Goal: Task Accomplishment & Management: Manage account settings

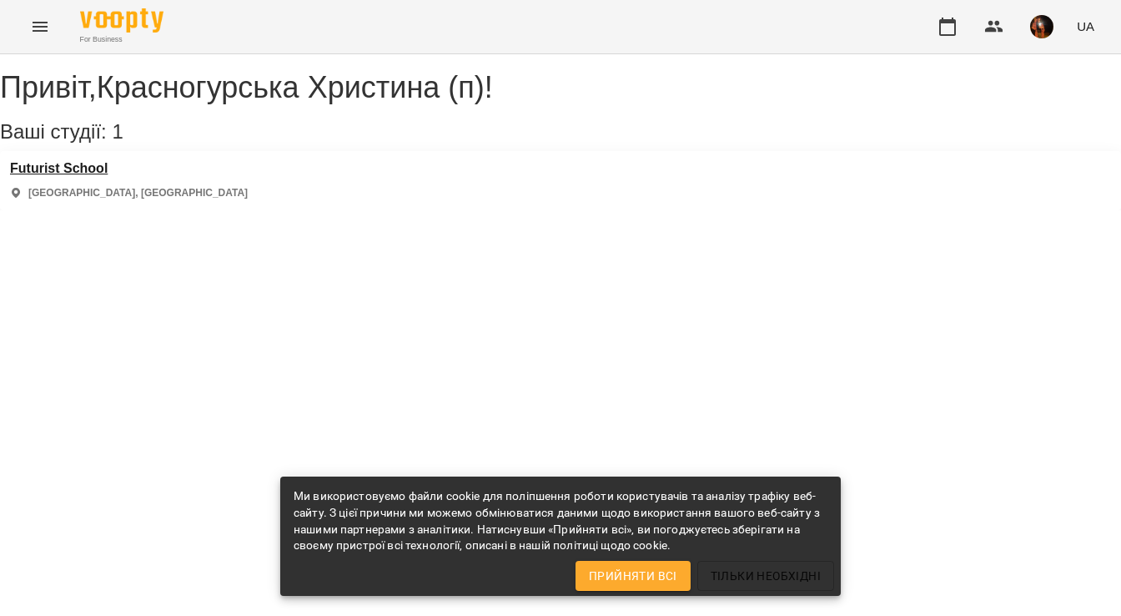
click at [93, 176] on h3 "Futurist School" at bounding box center [129, 168] width 238 height 15
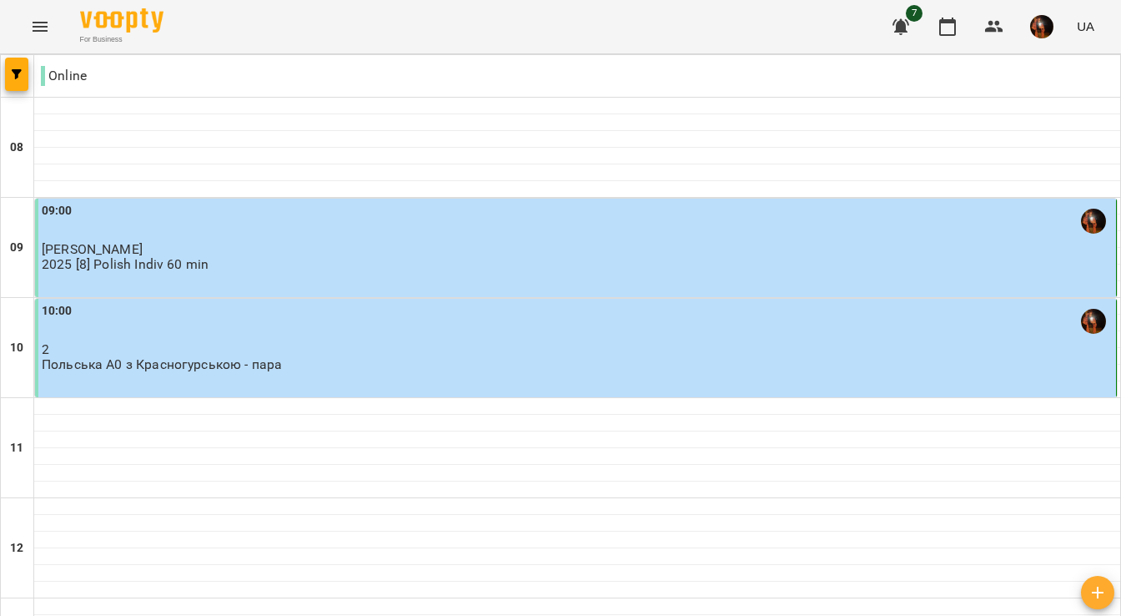
scroll to position [1094, 0]
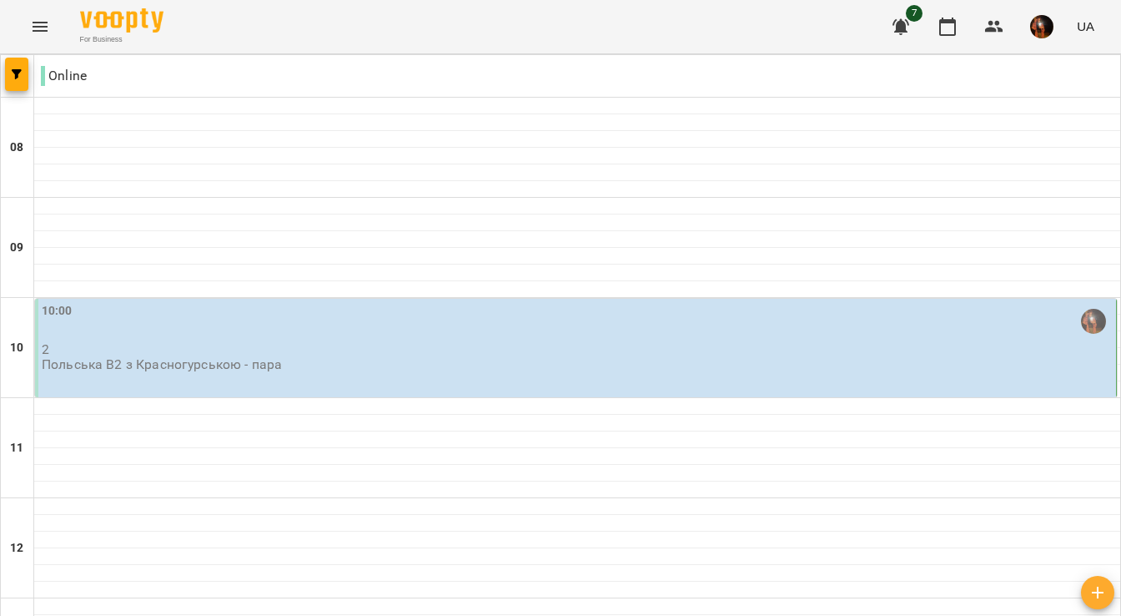
click at [454, 342] on p "2" at bounding box center [577, 349] width 1071 height 14
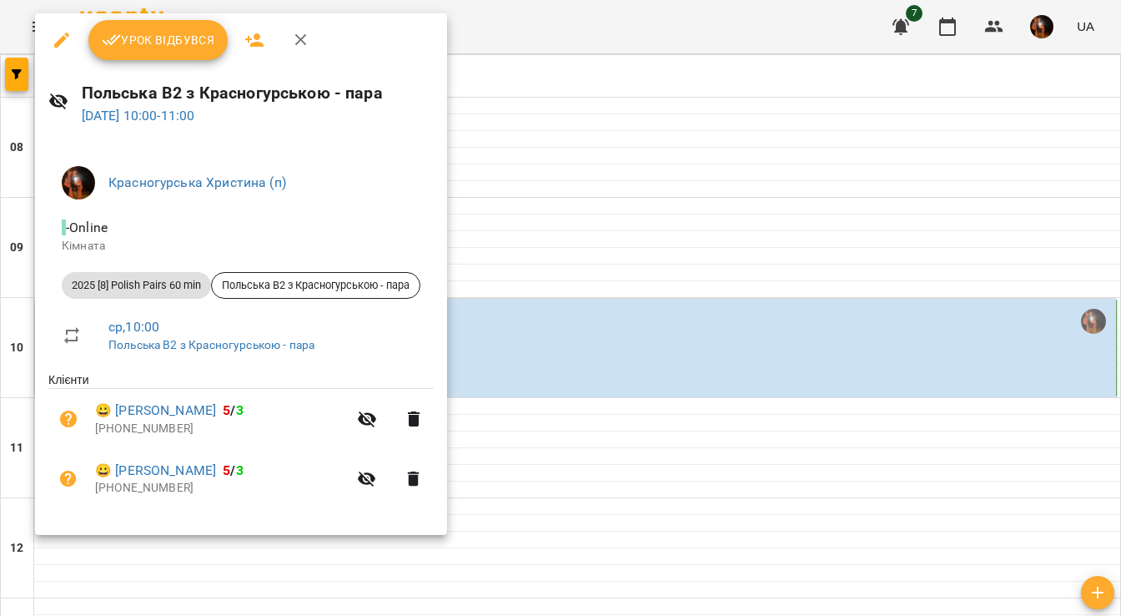
click at [145, 29] on button "Урок відбувся" at bounding box center [158, 40] width 140 height 40
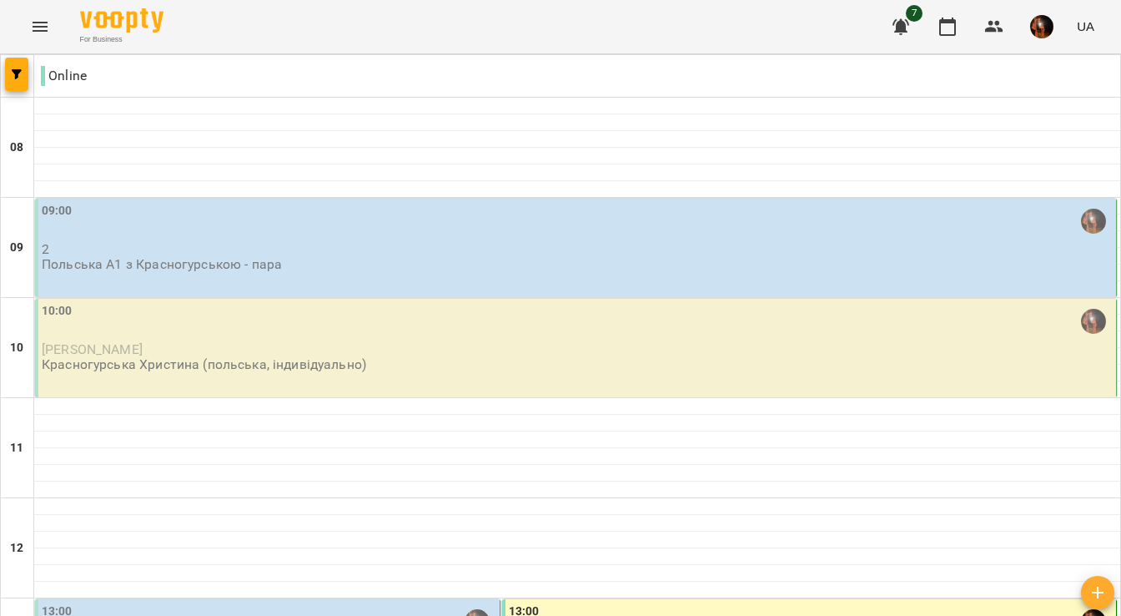
scroll to position [1094, 0]
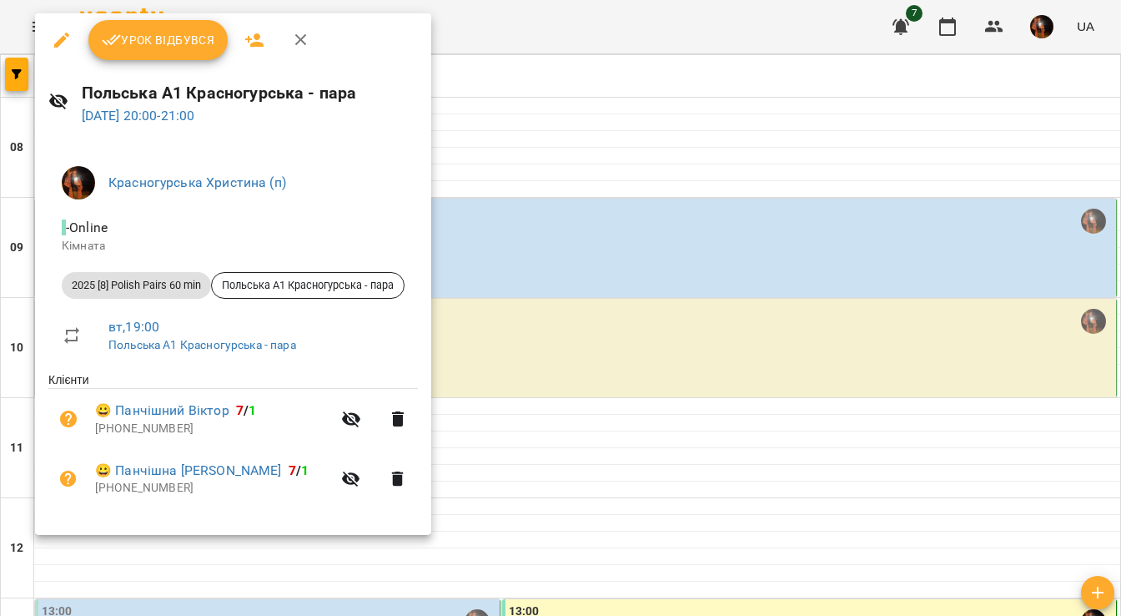
click at [563, 264] on div at bounding box center [560, 308] width 1121 height 616
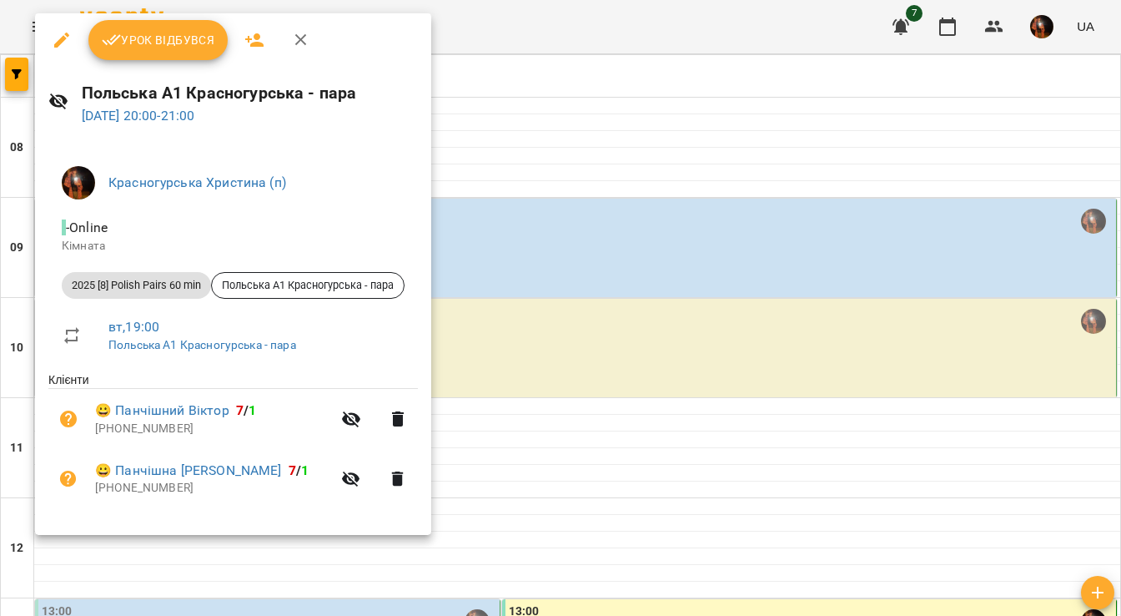
click at [564, 342] on div at bounding box center [560, 308] width 1121 height 616
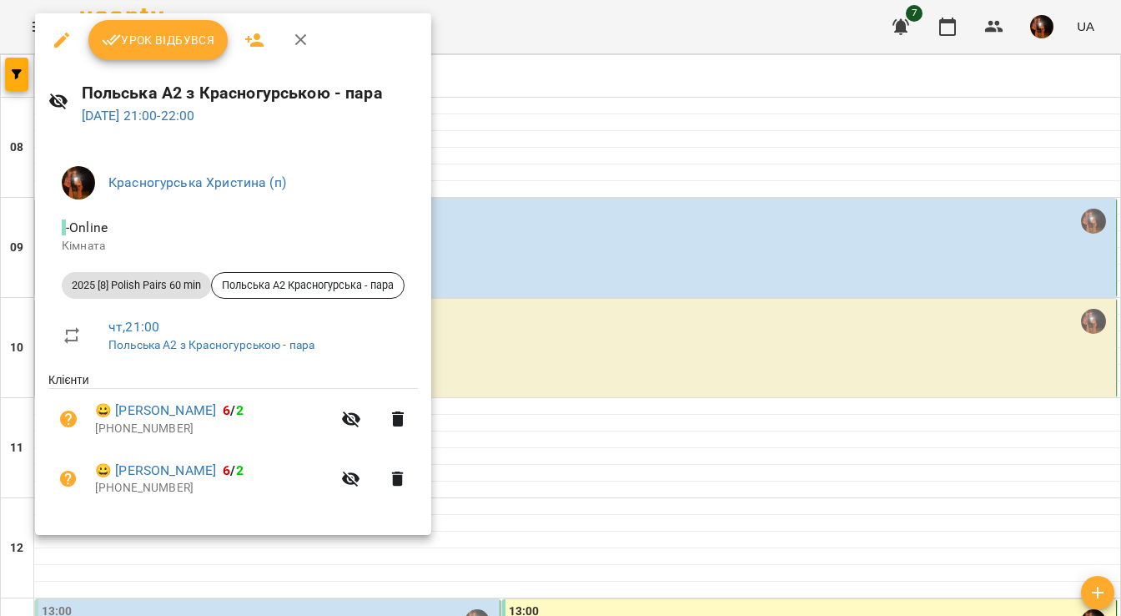
click at [565, 353] on div at bounding box center [560, 308] width 1121 height 616
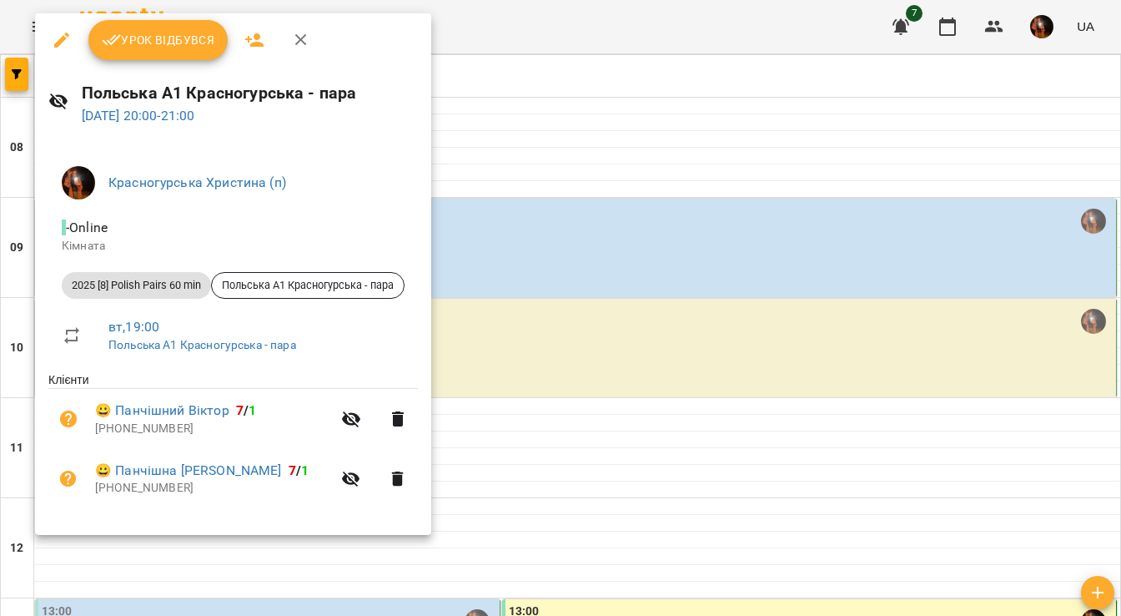
click at [573, 332] on div at bounding box center [560, 308] width 1121 height 616
